Goal: Contribute content: Contribute content

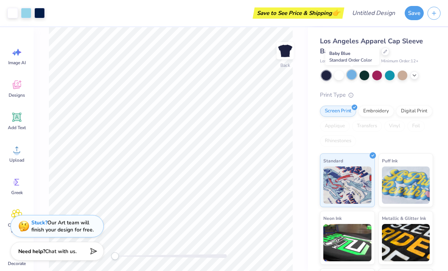
click at [351, 76] on div at bounding box center [352, 75] width 10 height 10
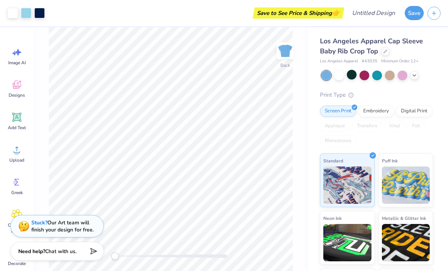
click at [326, 78] on div at bounding box center [326, 76] width 10 height 10
click at [352, 76] on div at bounding box center [352, 75] width 10 height 10
click at [338, 79] on div at bounding box center [339, 75] width 10 height 10
click at [415, 76] on icon at bounding box center [414, 75] width 6 height 6
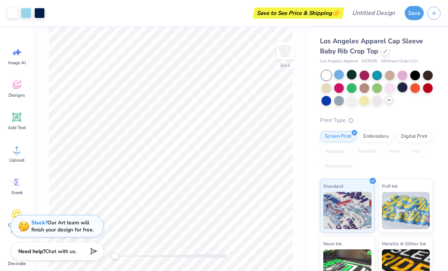
click at [405, 88] on div at bounding box center [403, 88] width 10 height 10
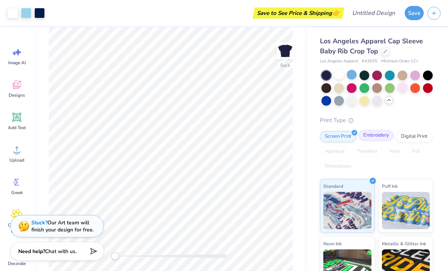
click at [372, 138] on div "Embroidery" at bounding box center [375, 135] width 35 height 11
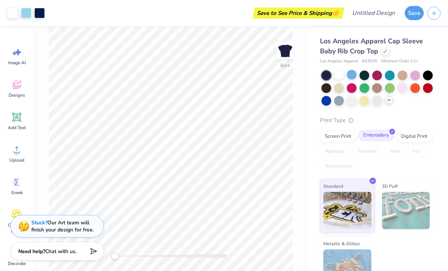
scroll to position [19, 0]
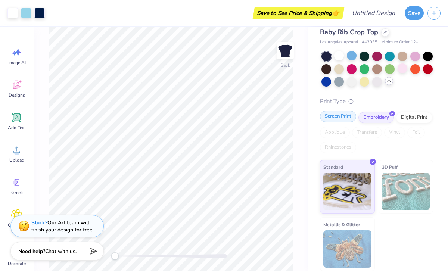
click at [345, 118] on div "Screen Print" at bounding box center [338, 116] width 36 height 11
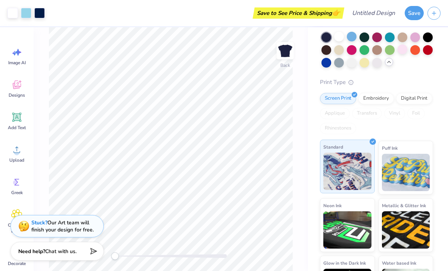
scroll to position [0, 0]
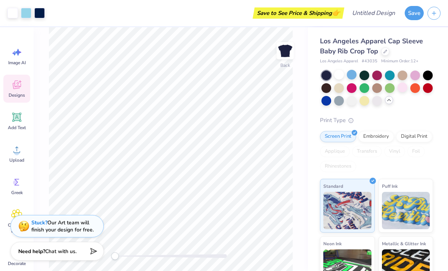
click at [19, 90] on div "Designs" at bounding box center [16, 89] width 27 height 28
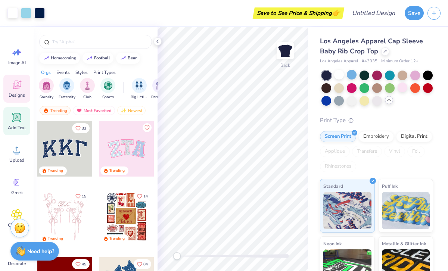
click at [16, 117] on icon at bounding box center [16, 117] width 11 height 11
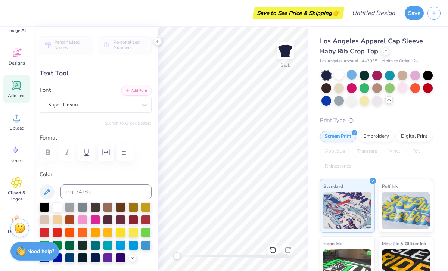
scroll to position [35, 0]
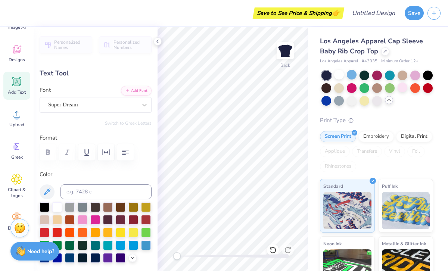
click at [18, 139] on div "Greek" at bounding box center [16, 151] width 27 height 28
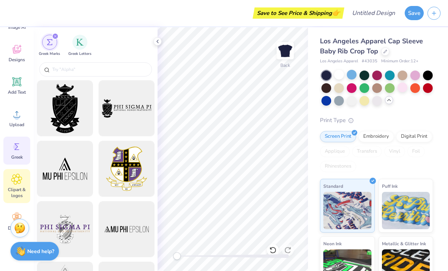
click at [15, 199] on div "Clipart & logos" at bounding box center [16, 186] width 27 height 34
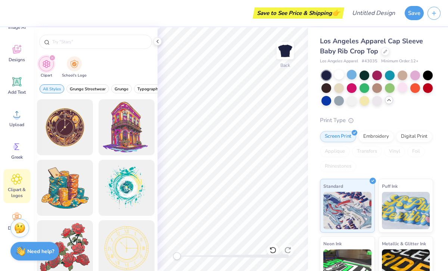
scroll to position [56, 0]
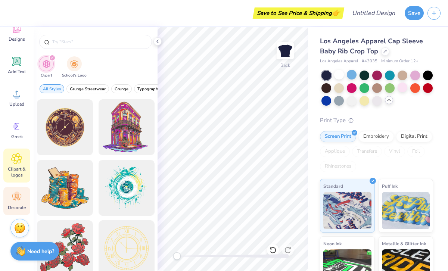
click at [14, 205] on span "Decorate" at bounding box center [17, 208] width 18 height 6
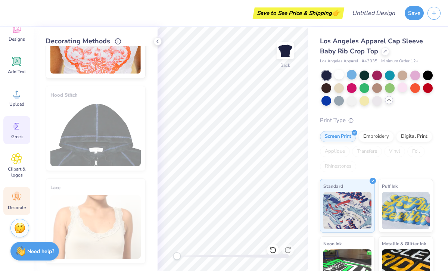
scroll to position [0, 0]
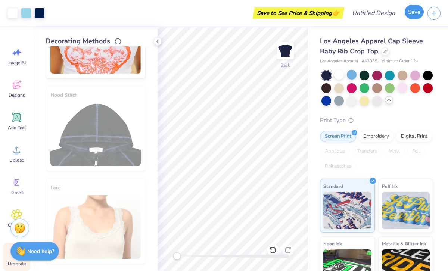
click at [412, 16] on button "Save" at bounding box center [414, 12] width 19 height 14
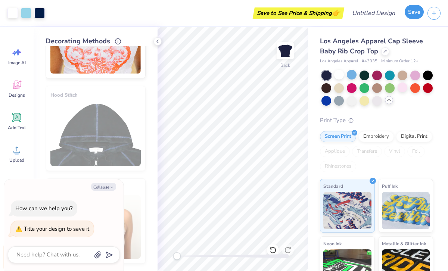
click at [412, 16] on button "Save" at bounding box center [414, 12] width 19 height 14
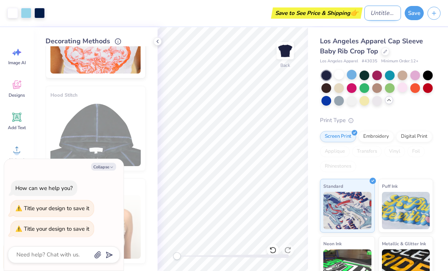
type textarea "x"
click at [367, 20] on input "Design Title" at bounding box center [382, 13] width 37 height 15
type input "C"
type textarea "x"
type input "Ch"
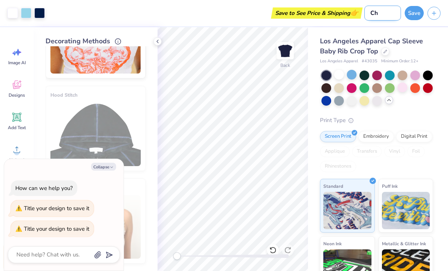
type textarea "x"
type input "Chi"
type textarea "x"
type input "Chi"
type textarea "x"
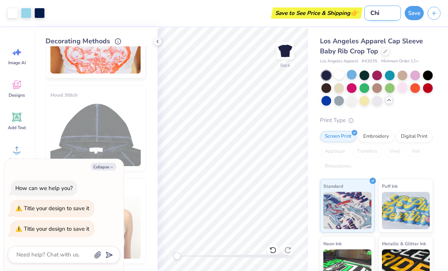
type input "Chi O"
type textarea "x"
type input "Chi O"
click at [417, 12] on button "Save" at bounding box center [414, 12] width 19 height 14
type textarea "x"
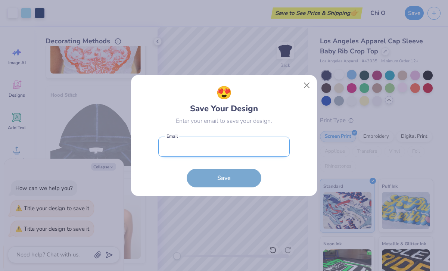
click at [222, 146] on input "email" at bounding box center [223, 147] width 131 height 21
type input "[EMAIL_ADDRESS][DOMAIN_NAME]"
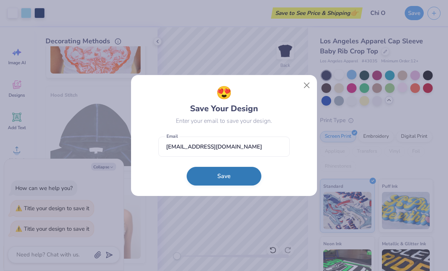
click at [223, 179] on button "Save" at bounding box center [224, 176] width 75 height 19
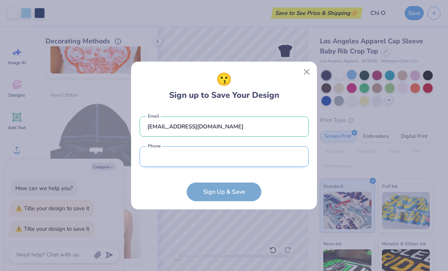
click at [225, 161] on input "tel" at bounding box center [224, 156] width 169 height 21
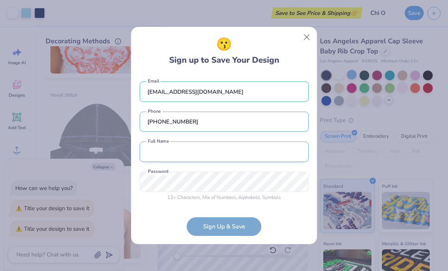
type input "[PHONE_NUMBER]"
click at [194, 155] on input "text" at bounding box center [224, 152] width 169 height 21
type input "[PERSON_NAME]"
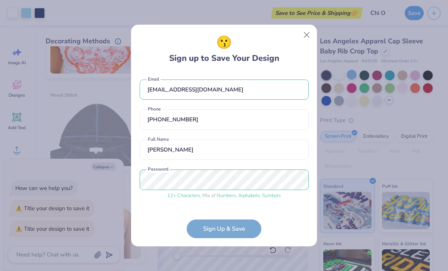
scroll to position [24, 0]
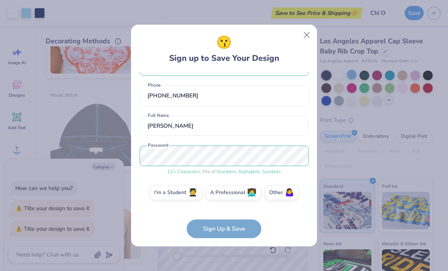
click at [223, 232] on form "[EMAIL_ADDRESS][DOMAIN_NAME] Email [PHONE_NUMBER] Phone [PERSON_NAME] Full Name…" at bounding box center [224, 155] width 169 height 166
click at [190, 198] on label "I'm a Student 🧑‍🎓" at bounding box center [176, 191] width 52 height 15
click at [222, 216] on input "I'm a Student 🧑‍🎓" at bounding box center [224, 218] width 5 height 5
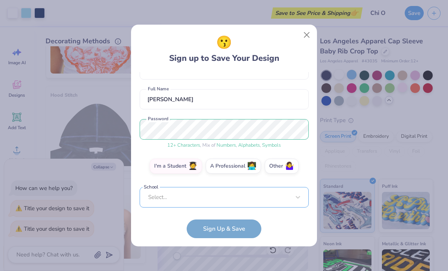
click at [206, 200] on div "Select..." at bounding box center [224, 197] width 169 height 21
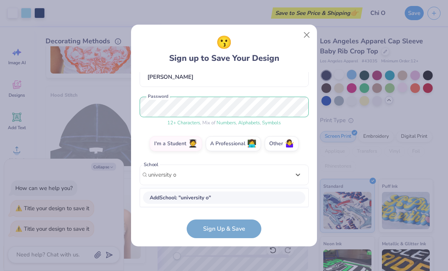
scroll to position [72, 0]
type input "university of flo"
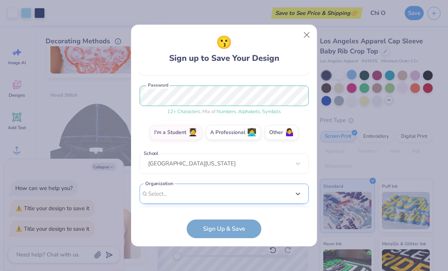
click at [194, 185] on div "option focused, 8 of 15. 15 results available. Use Up and Down to choose option…" at bounding box center [224, 252] width 169 height 136
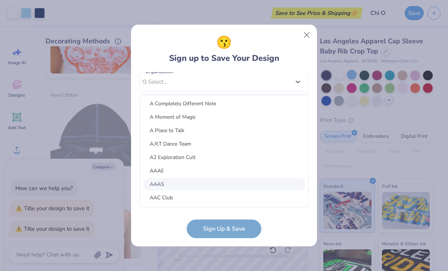
scroll to position [498, 0]
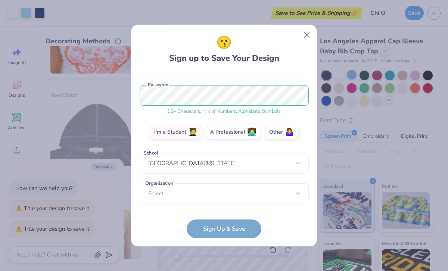
click at [152, 225] on form "[EMAIL_ADDRESS][DOMAIN_NAME] Email [PHONE_NUMBER] Phone [PERSON_NAME] Full Name…" at bounding box center [224, 155] width 169 height 166
click at [193, 232] on form "[EMAIL_ADDRESS][DOMAIN_NAME] Email [PHONE_NUMBER] Phone [PERSON_NAME] Full Name…" at bounding box center [224, 155] width 169 height 166
click at [186, 196] on div "option focused, 8 of 60. 60 results available. Use Up and Down to choose option…" at bounding box center [224, 252] width 169 height 136
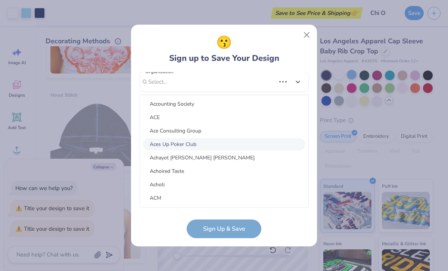
scroll to position [927, 0]
